Goal: Information Seeking & Learning: Learn about a topic

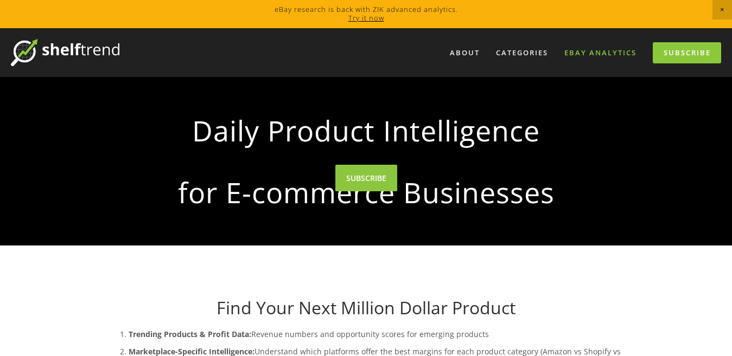
click at [599, 49] on link "eBay Analytics" at bounding box center [600, 53] width 86 height 18
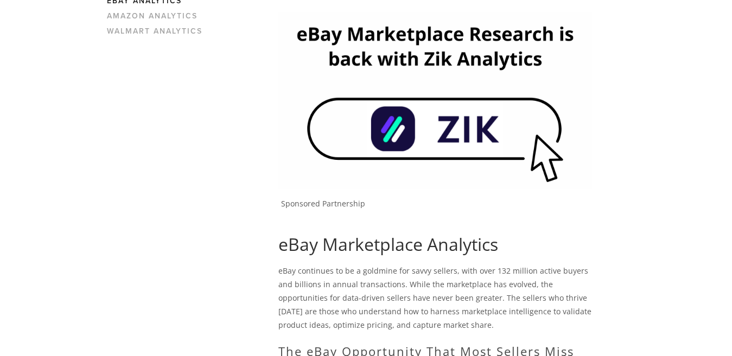
scroll to position [19, 0]
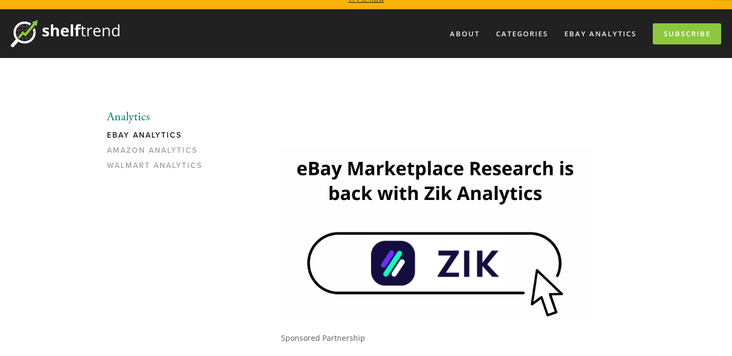
click at [411, 238] on img at bounding box center [435, 235] width 314 height 176
click at [125, 146] on link "Amazon Analytics" at bounding box center [159, 153] width 104 height 15
